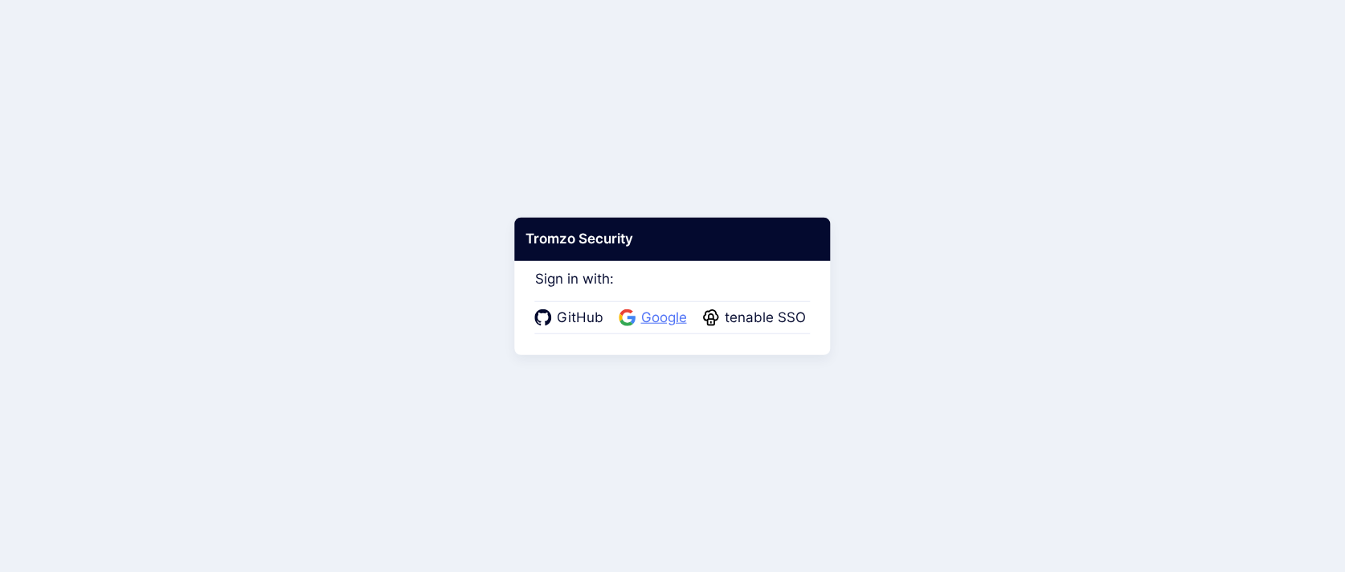
click at [642, 309] on span "Google" at bounding box center [663, 318] width 55 height 21
